Goal: Information Seeking & Learning: Learn about a topic

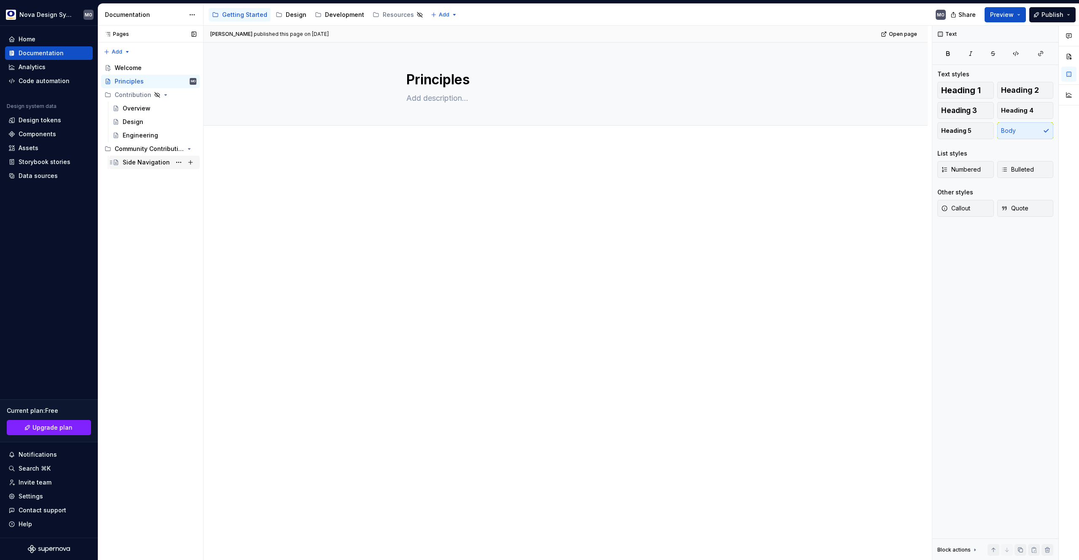
click at [150, 161] on div "Side Navigation" at bounding box center [146, 162] width 47 height 8
type textarea "*"
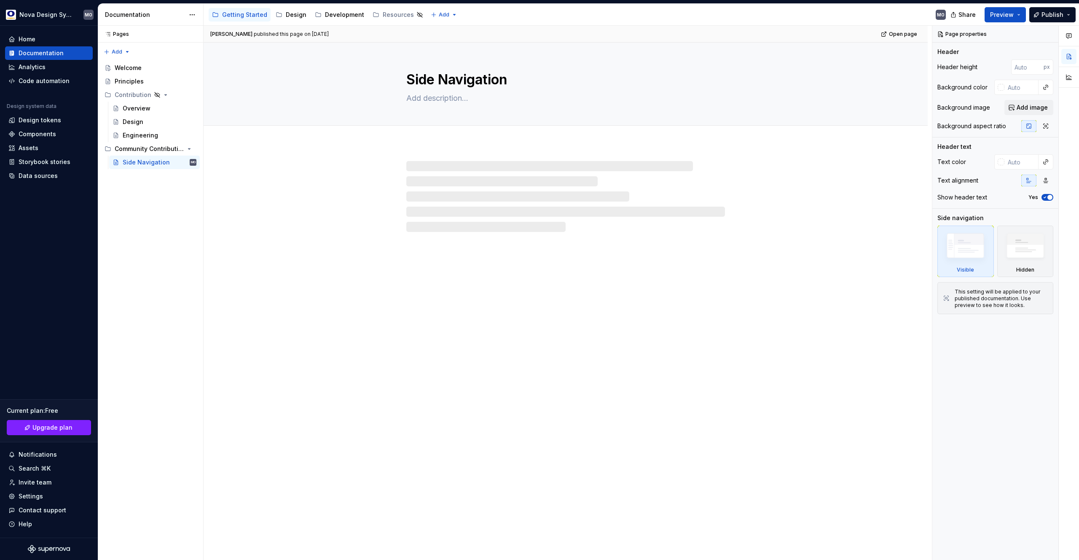
click at [424, 174] on div at bounding box center [565, 196] width 319 height 71
type textarea "*"
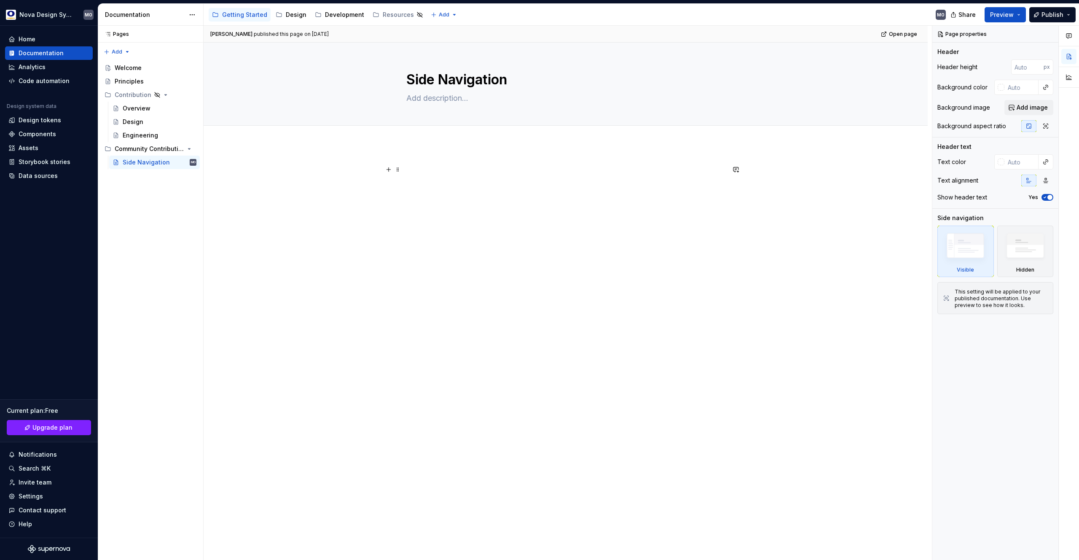
click at [421, 166] on p at bounding box center [565, 169] width 319 height 10
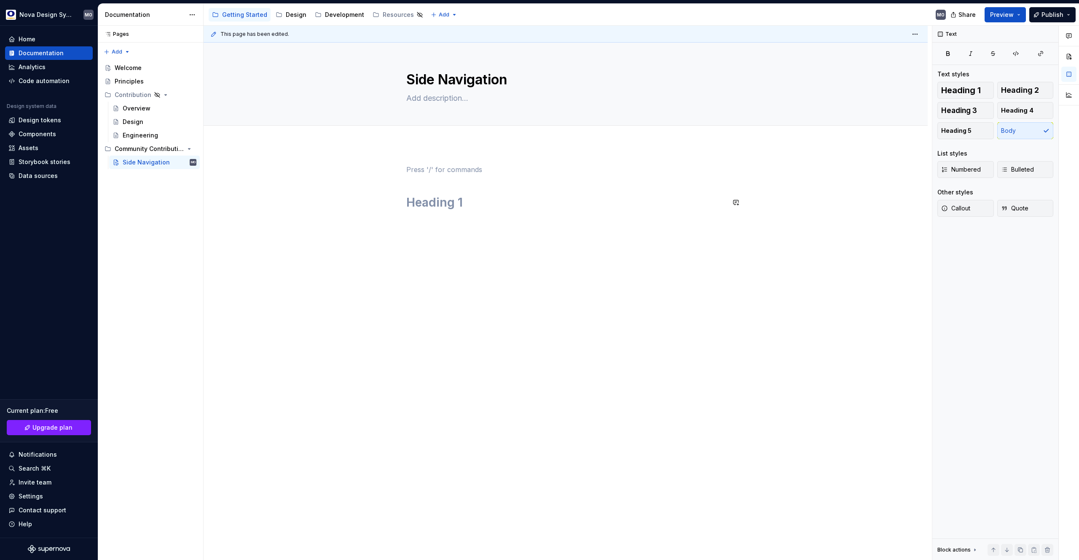
click at [456, 210] on div at bounding box center [565, 192] width 319 height 56
click at [453, 205] on h1 at bounding box center [565, 202] width 319 height 15
click at [432, 204] on h1 "edfdfdf" at bounding box center [565, 202] width 319 height 15
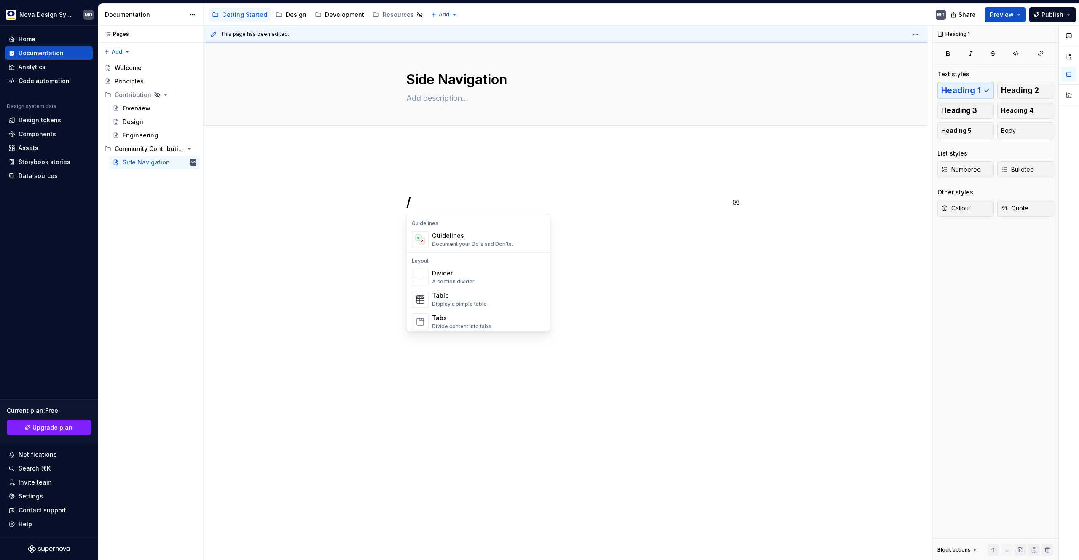
scroll to position [286, 0]
click at [755, 251] on div "/" at bounding box center [566, 266] width 724 height 244
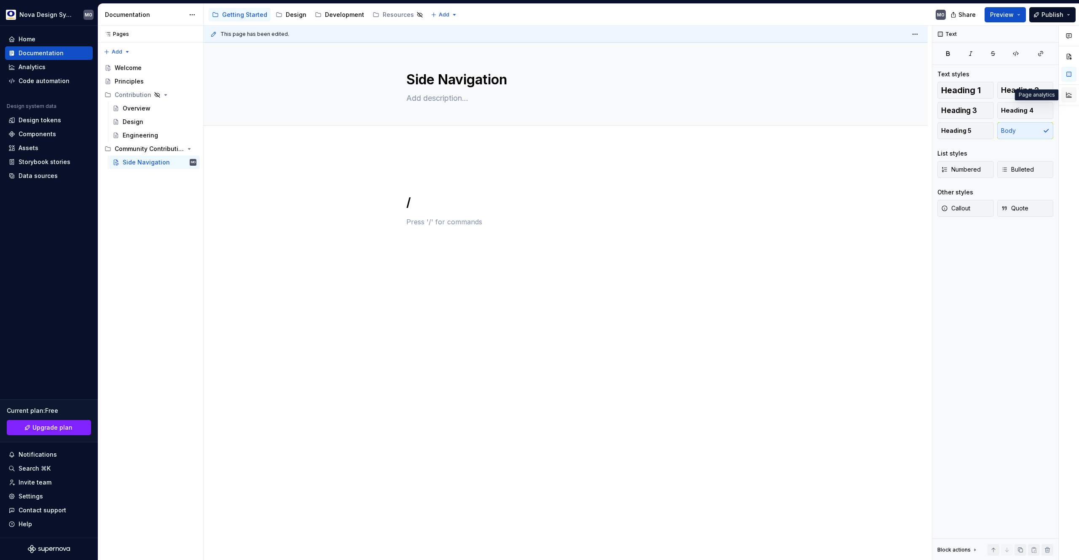
click at [1070, 95] on button "button" at bounding box center [1068, 94] width 15 height 15
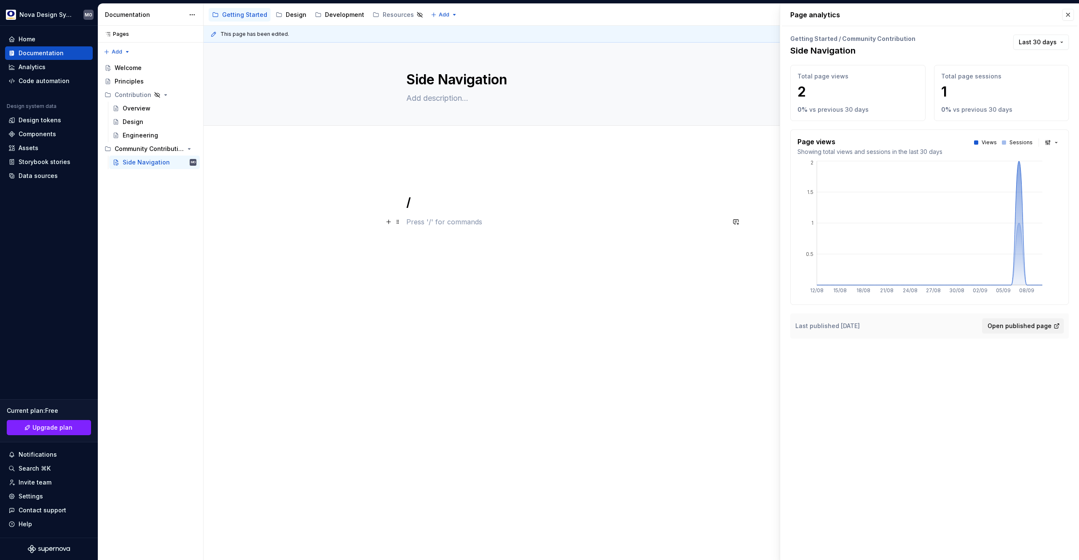
click at [627, 225] on p at bounding box center [565, 222] width 319 height 10
click at [1066, 14] on button "button" at bounding box center [1068, 15] width 12 height 12
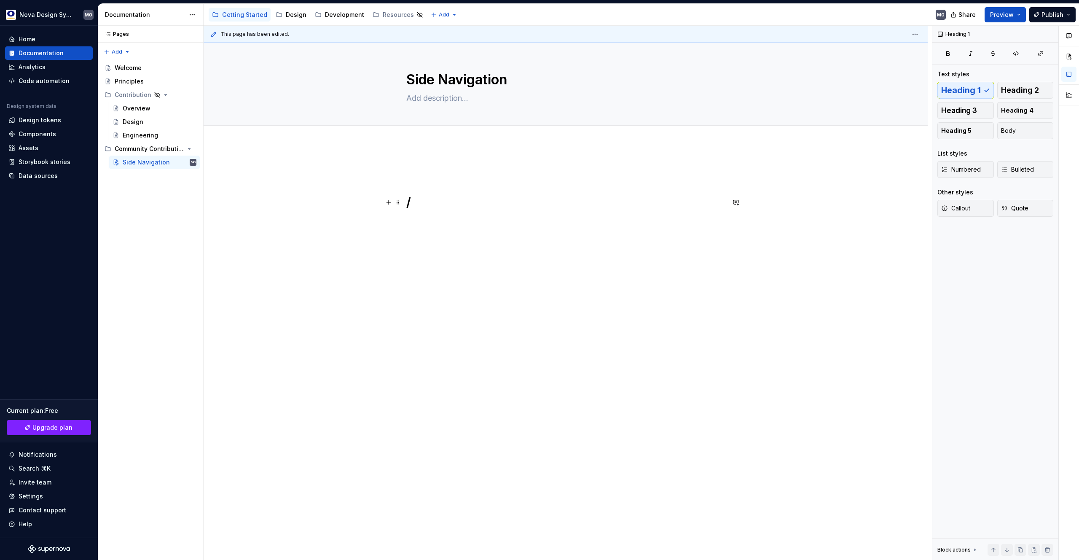
click at [417, 199] on h1 "/" at bounding box center [565, 202] width 319 height 15
click at [139, 66] on div "Welcome" at bounding box center [128, 68] width 27 height 8
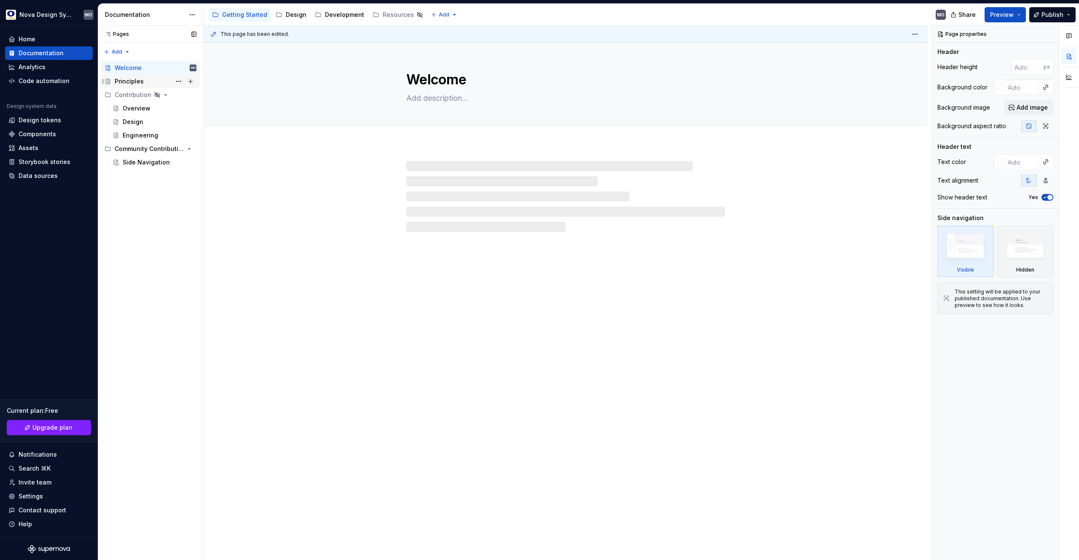
click at [139, 81] on div "Principles" at bounding box center [129, 81] width 29 height 8
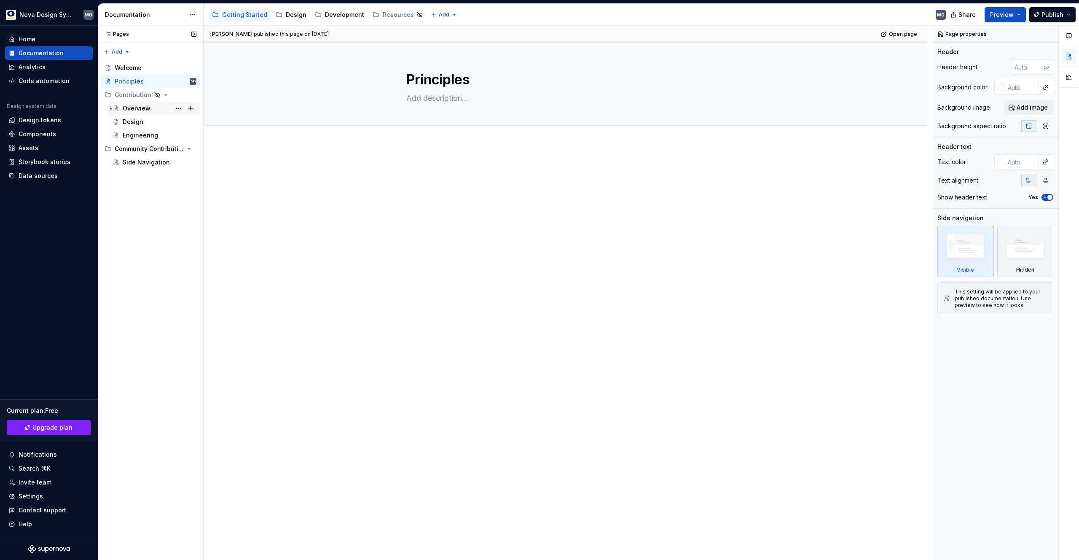
click at [137, 108] on div "Overview" at bounding box center [137, 108] width 28 height 8
click at [1002, 14] on span "Preview" at bounding box center [1002, 15] width 24 height 8
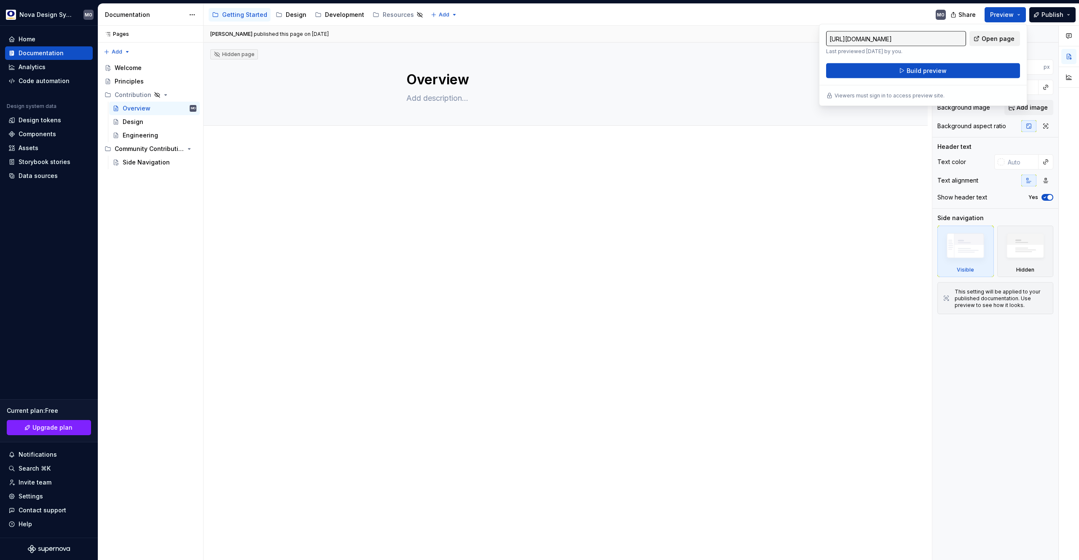
click at [989, 37] on span "Open page" at bounding box center [998, 39] width 33 height 8
type textarea "*"
